Goal: Communication & Community: Ask a question

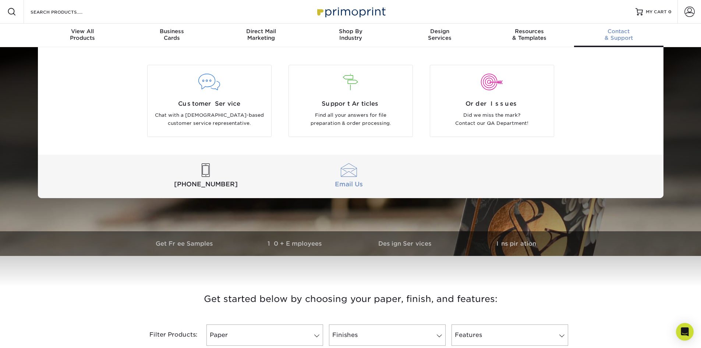
click at [353, 175] on div at bounding box center [349, 170] width 140 height 14
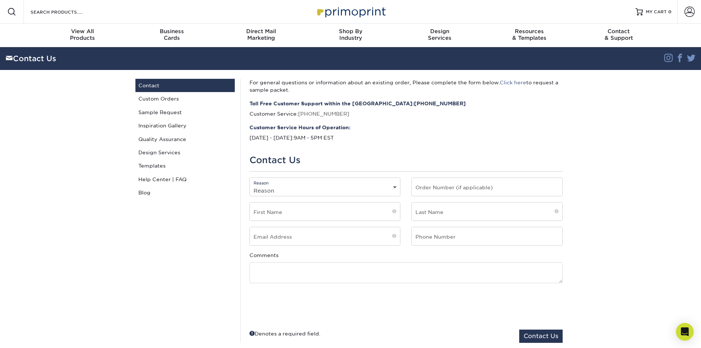
click at [351, 183] on div "Reason Reason General File Preparation Order Status Online Design Issue with yo…" at bounding box center [325, 186] width 151 height 19
click at [356, 187] on select "Reason General File Preparation Order Status Online Design Issue with your prin…" at bounding box center [325, 190] width 151 height 11
select select "General"
click at [250, 185] on select "Reason General File Preparation Order Status Online Design Issue with your prin…" at bounding box center [325, 190] width 151 height 11
click at [487, 184] on input "text" at bounding box center [487, 187] width 151 height 18
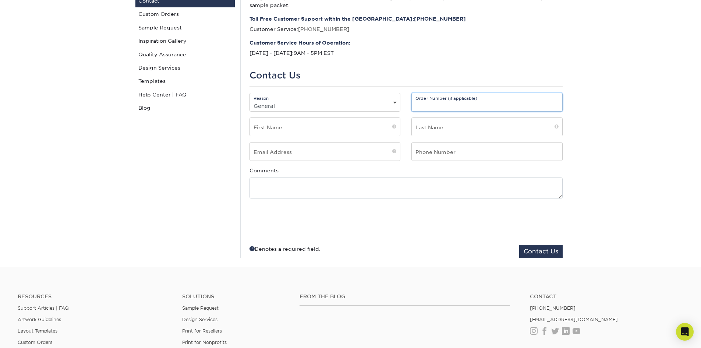
scroll to position [74, 0]
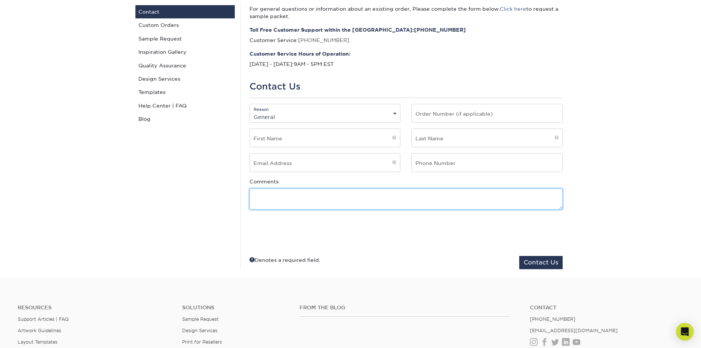
click at [306, 201] on textarea at bounding box center [406, 198] width 313 height 21
paste textarea "We are currently in search of a new vendor to produce business cards for our co…"
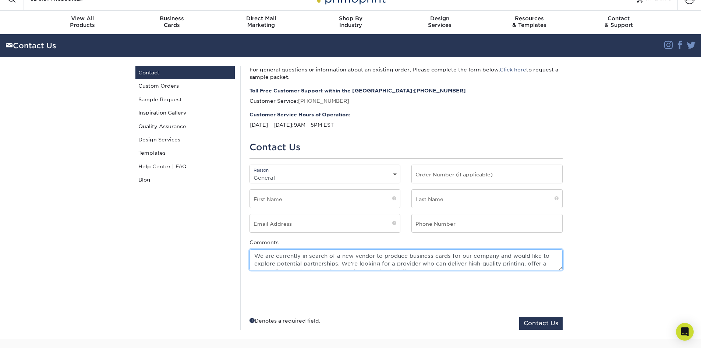
scroll to position [0, 0]
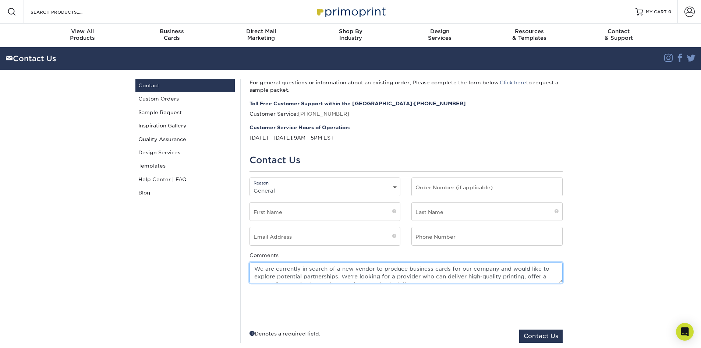
type textarea "We are currently in search of a new vendor to produce business cards for our co…"
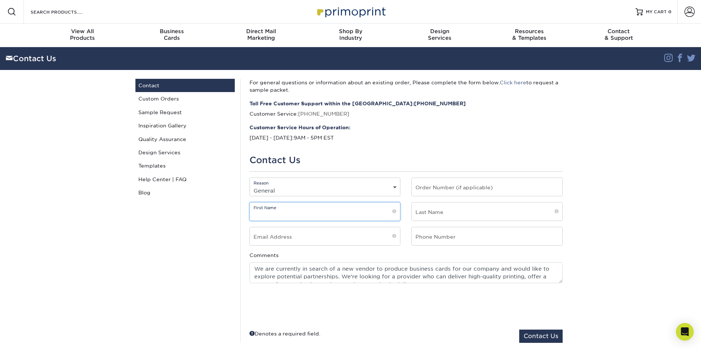
click at [283, 209] on input "text" at bounding box center [325, 211] width 151 height 18
type input "s"
type input "[PERSON_NAME]"
type input "d"
type input "D"
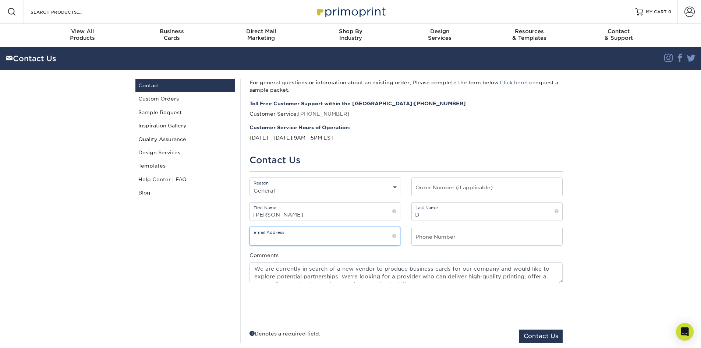
click at [295, 235] on input "email" at bounding box center [325, 236] width 151 height 18
type input "[PERSON_NAME][EMAIL_ADDRESS][DOMAIN_NAME]"
click at [463, 237] on input "text" at bounding box center [487, 236] width 151 height 18
type input "9498780784"
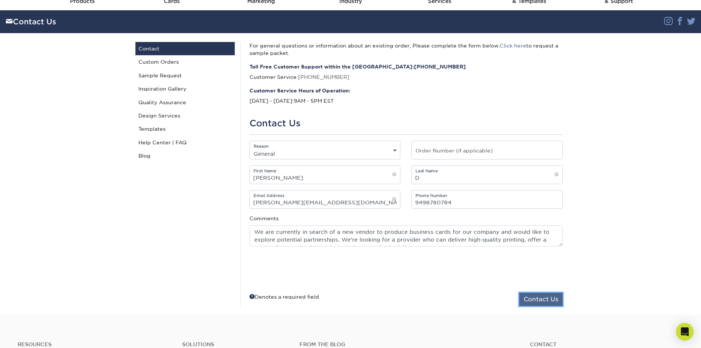
click at [547, 302] on button "Contact Us" at bounding box center [540, 299] width 43 height 13
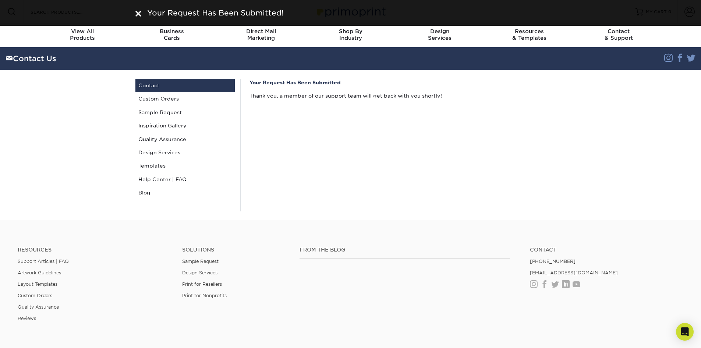
click at [450, 128] on div "Your Request Has Been Submitted Thank you, a member of our support team will ge…" at bounding box center [405, 145] width 331 height 132
